Goal: Task Accomplishment & Management: Manage account settings

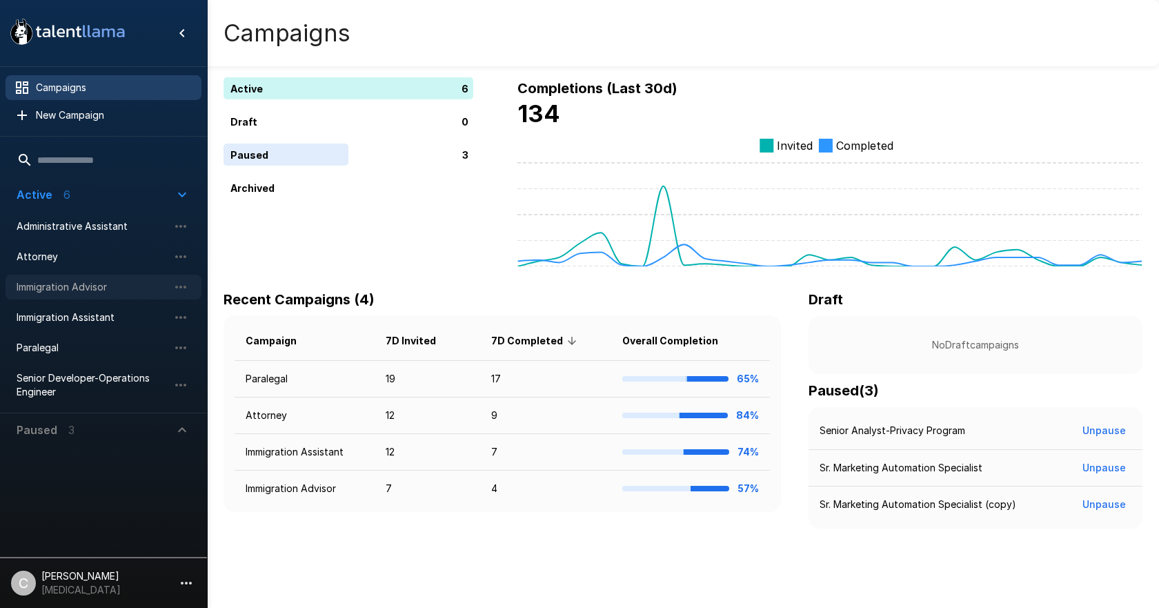
click at [94, 293] on span "Immigration Advisor" at bounding box center [93, 287] width 152 height 14
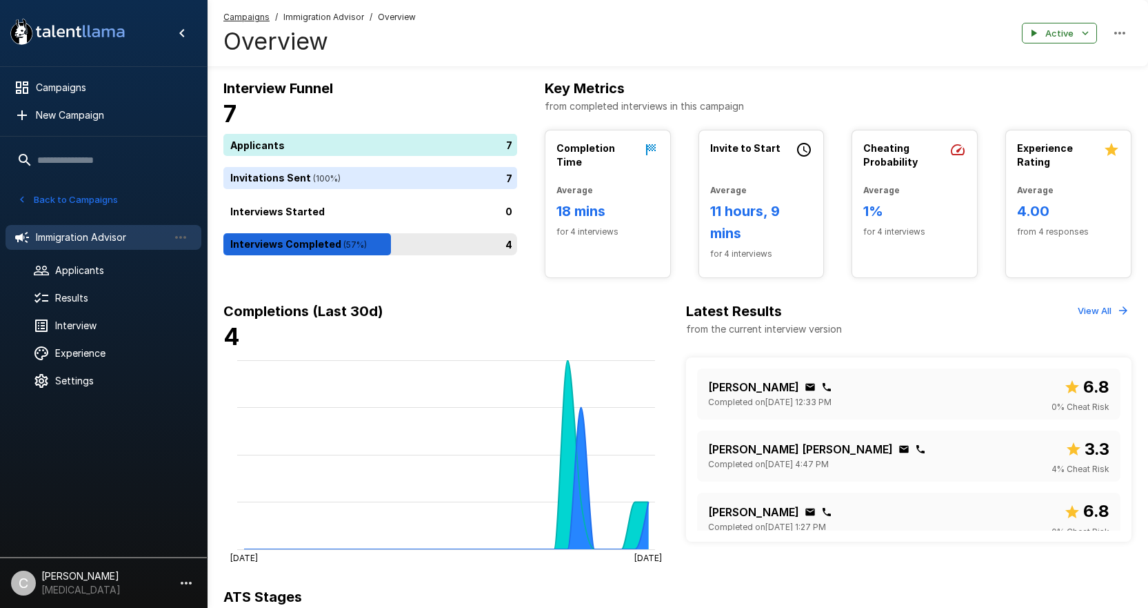
click at [352, 252] on div "4" at bounding box center [372, 244] width 299 height 22
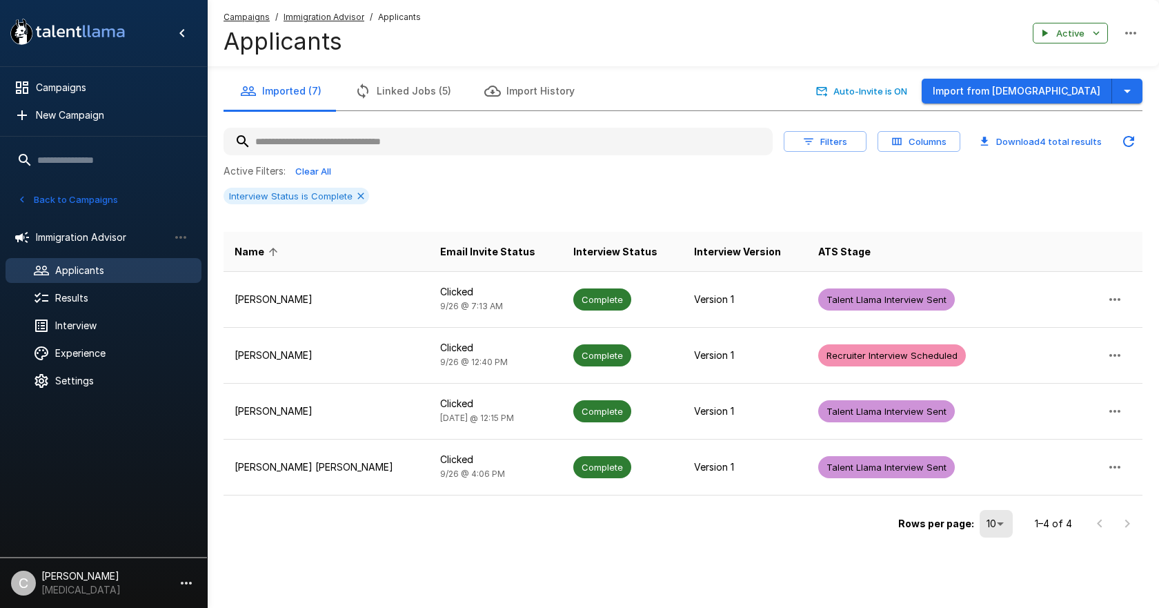
drag, startPoint x: 321, startPoint y: 19, endPoint x: 345, endPoint y: 32, distance: 26.9
click at [323, 19] on u "Immigration Advisor" at bounding box center [323, 17] width 81 height 10
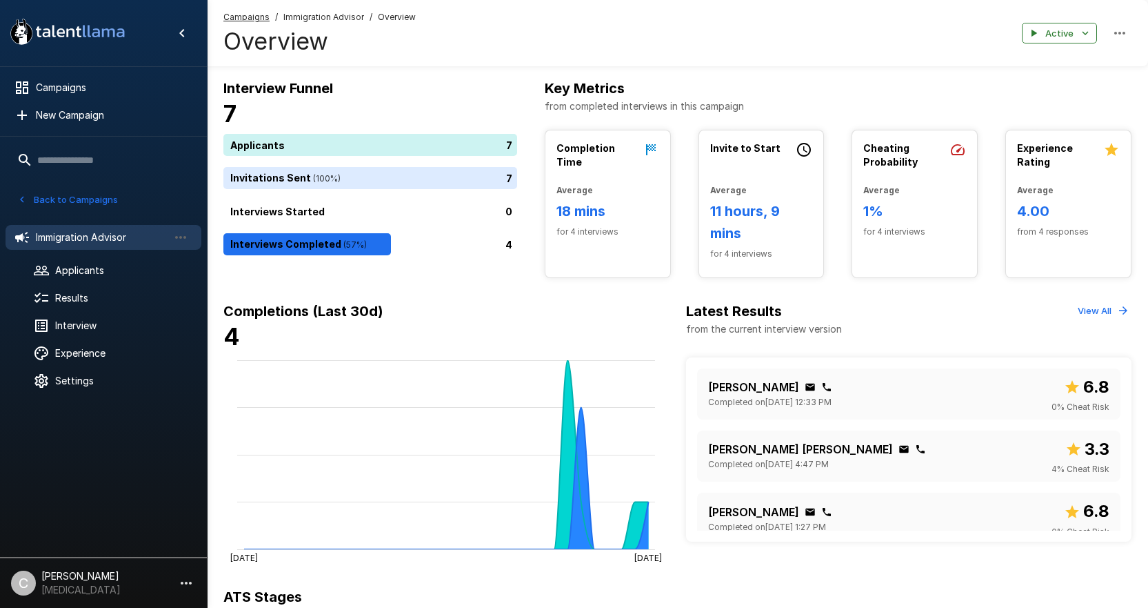
click at [612, 245] on div "Completion Time Average 18 mins for 4 interviews" at bounding box center [608, 192] width 125 height 125
click at [566, 172] on div "Completion Time" at bounding box center [608, 156] width 103 height 31
click at [341, 238] on div "4" at bounding box center [372, 244] width 299 height 22
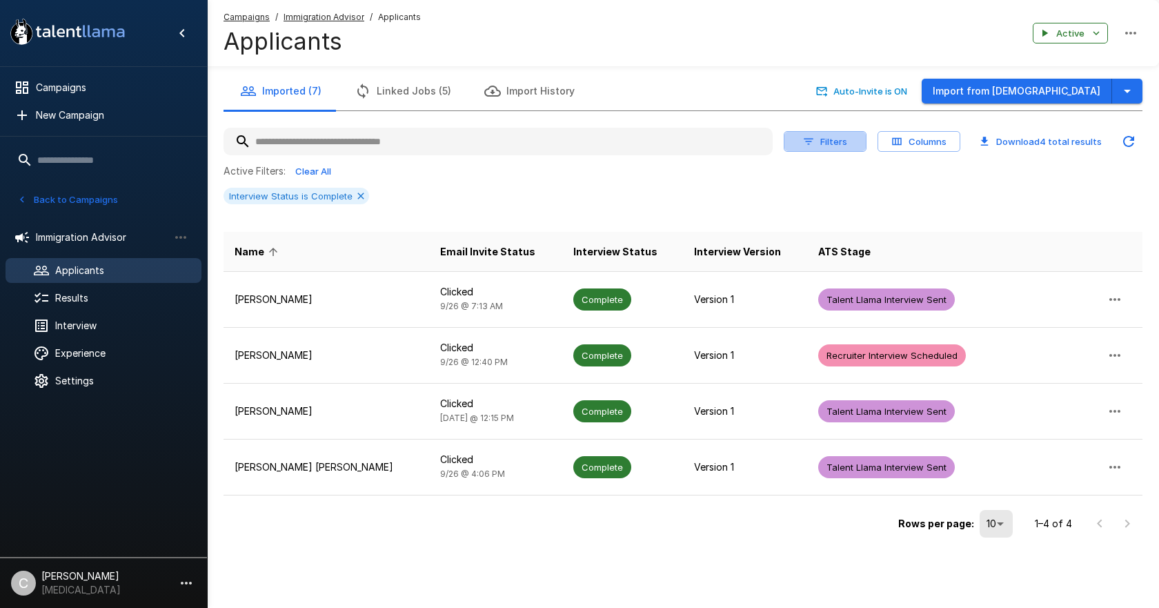
click at [802, 141] on icon "button" at bounding box center [808, 141] width 12 height 12
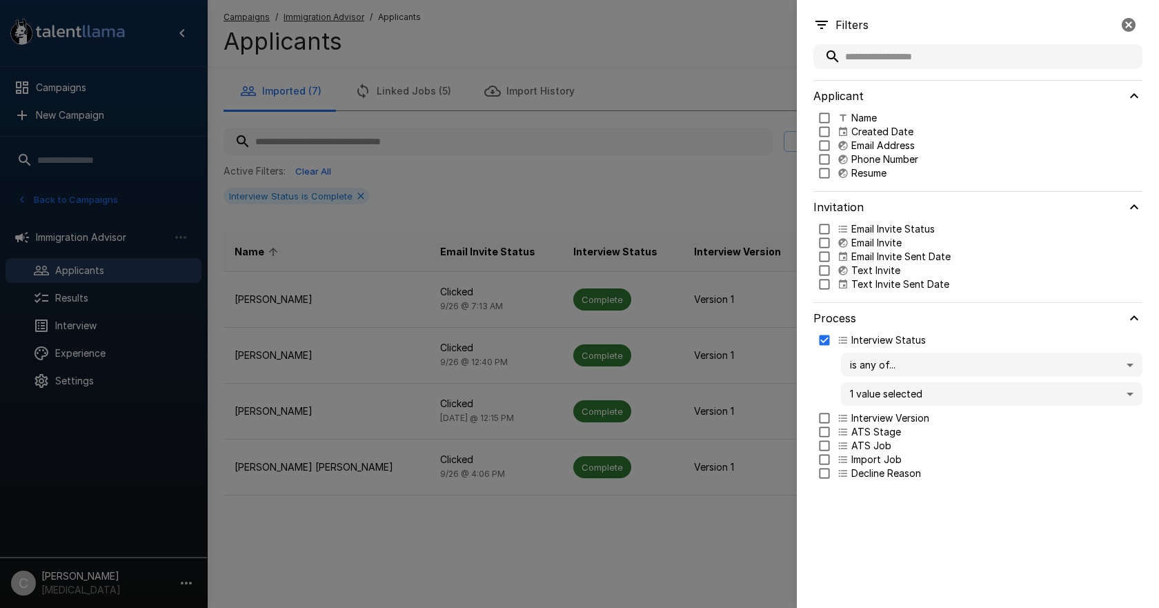
click at [677, 199] on div at bounding box center [579, 304] width 1159 height 608
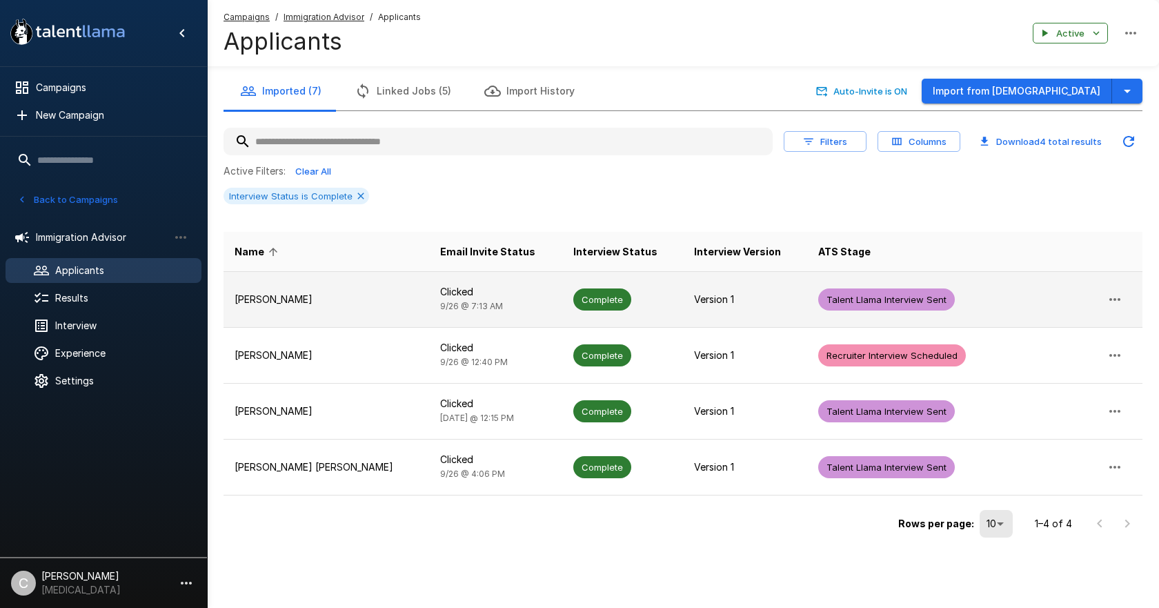
click at [321, 307] on td "[PERSON_NAME]" at bounding box center [326, 299] width 206 height 56
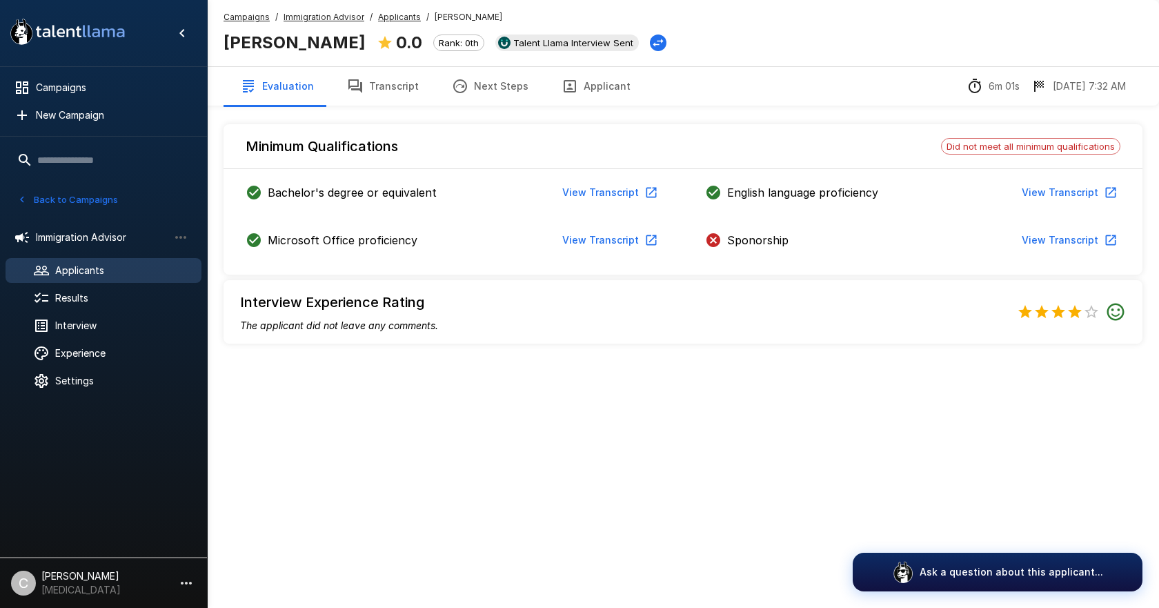
click at [385, 19] on u "Applicants" at bounding box center [399, 17] width 43 height 10
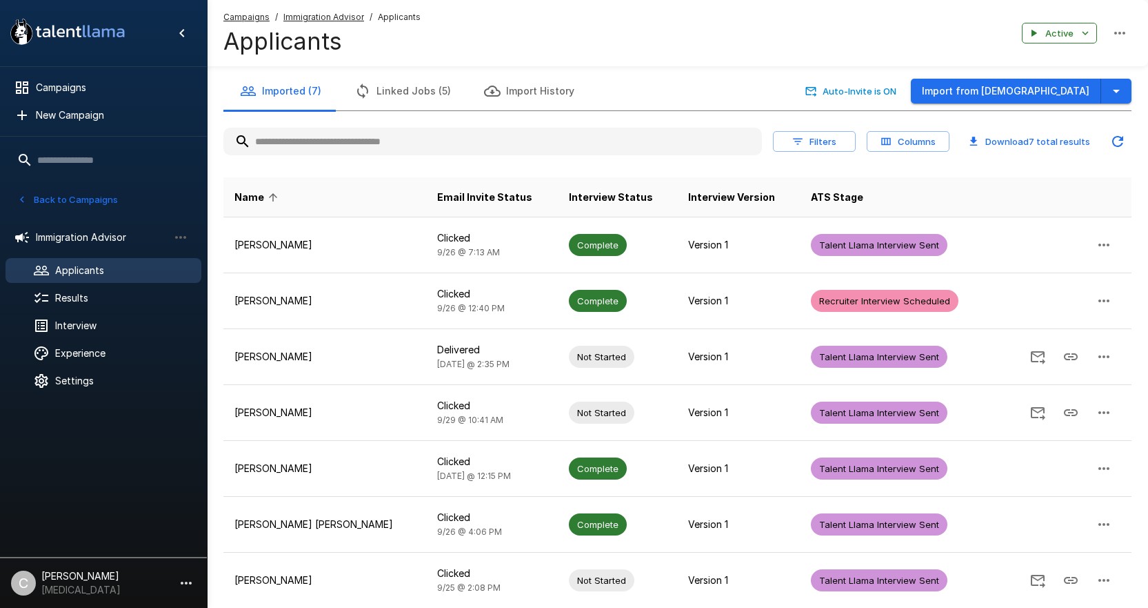
click at [335, 23] on span "Immigration Advisor" at bounding box center [323, 17] width 81 height 14
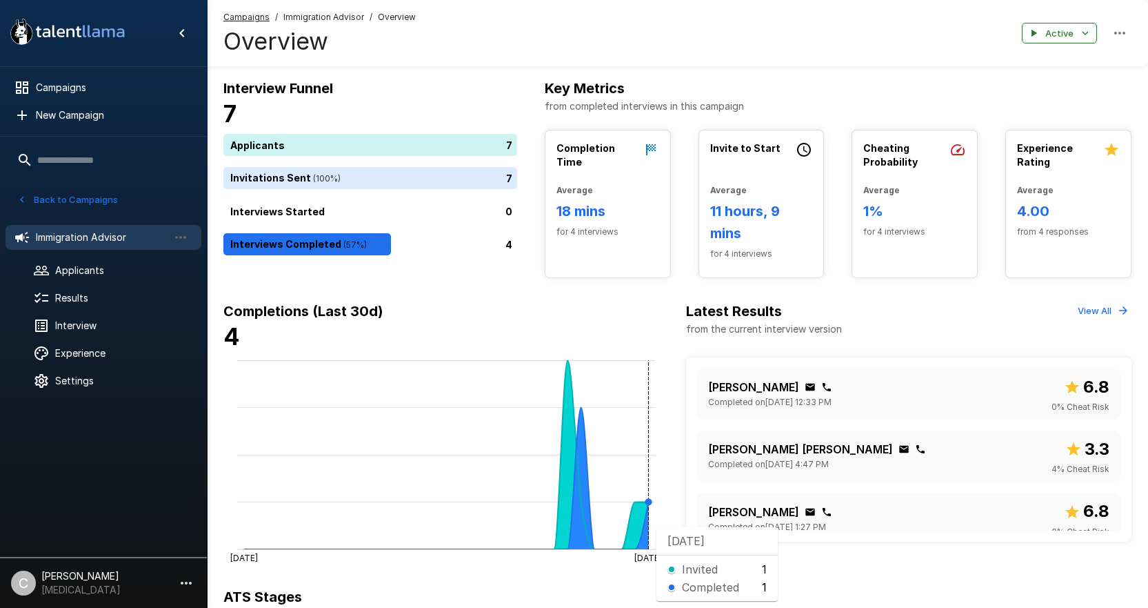
click at [646, 379] on icon at bounding box center [446, 478] width 404 height 142
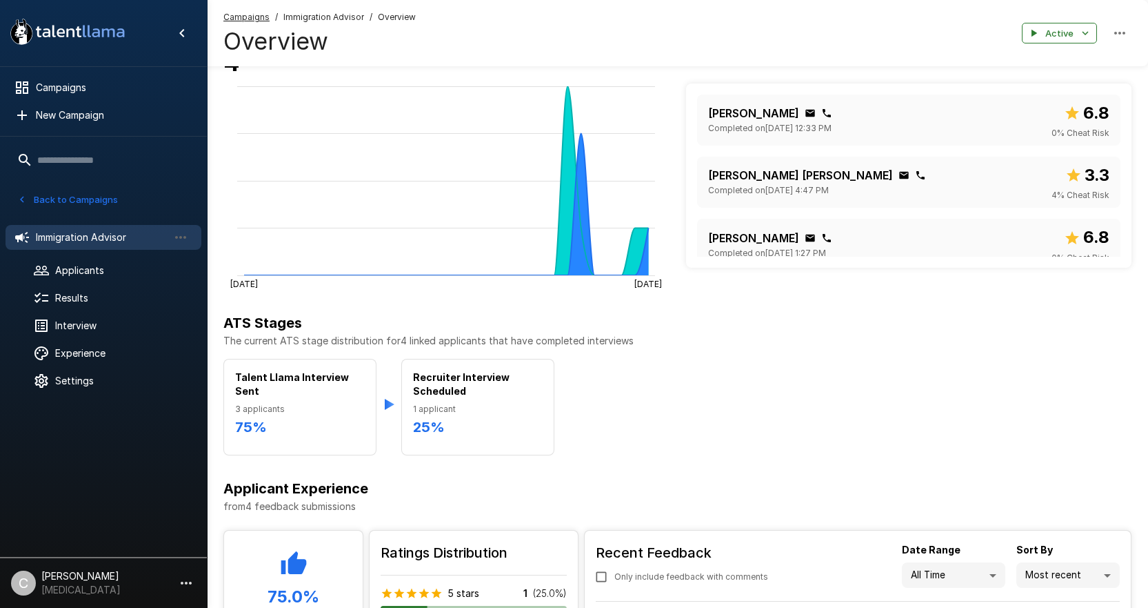
scroll to position [12, 0]
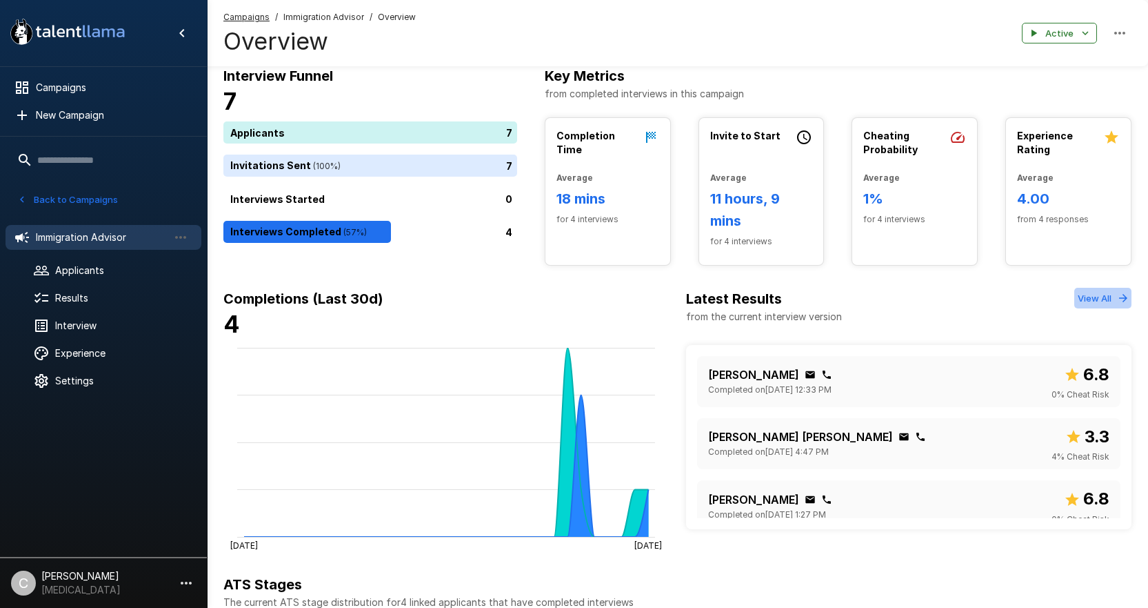
click at [882, 301] on icon "button" at bounding box center [1123, 298] width 12 height 12
